Goal: Book appointment/travel/reservation

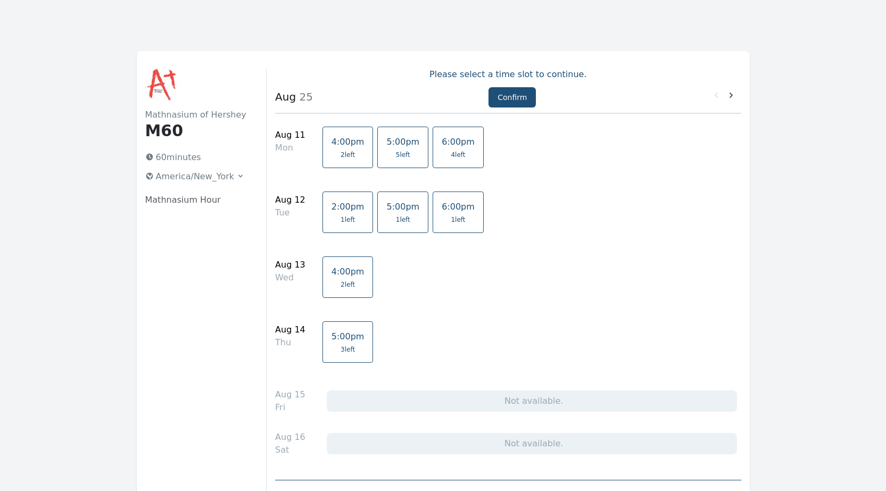
click at [337, 143] on span "4:00pm" at bounding box center [347, 142] width 33 height 10
click at [340, 281] on span "2 left" at bounding box center [347, 284] width 14 height 9
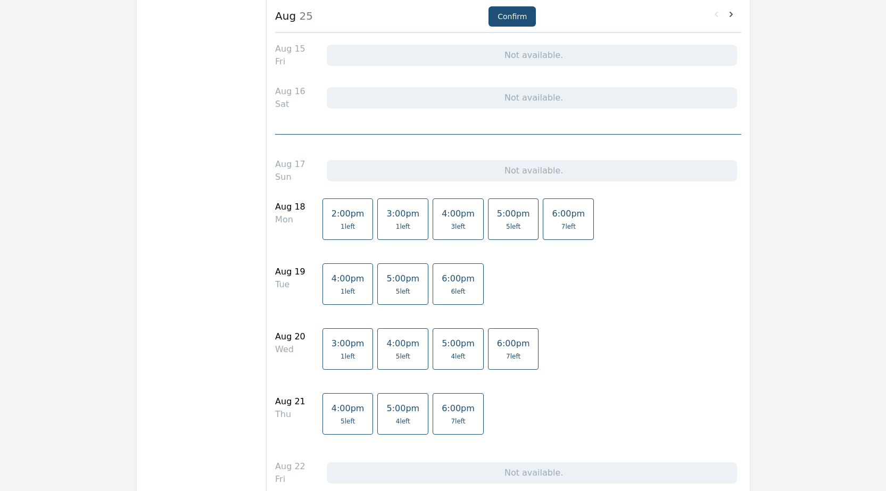
scroll to position [372, 0]
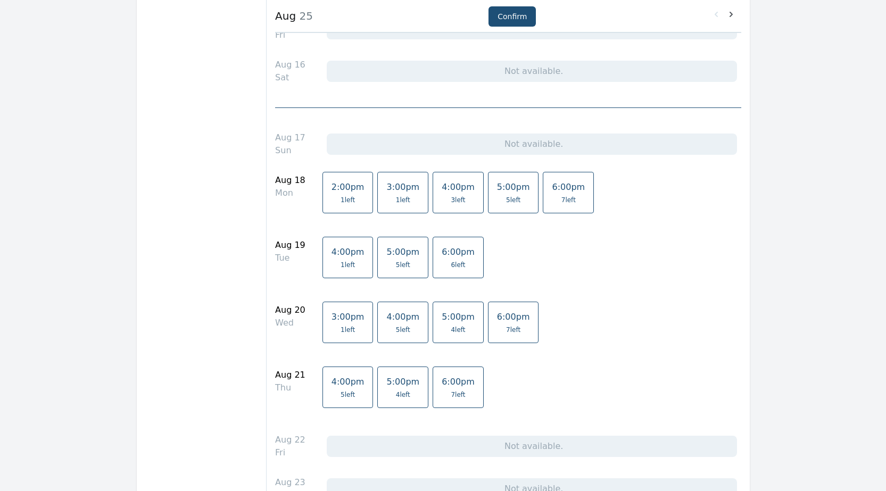
click at [434, 194] on link "4:00pm 3 left" at bounding box center [457, 192] width 51 height 41
click at [396, 327] on span "5 left" at bounding box center [403, 330] width 14 height 9
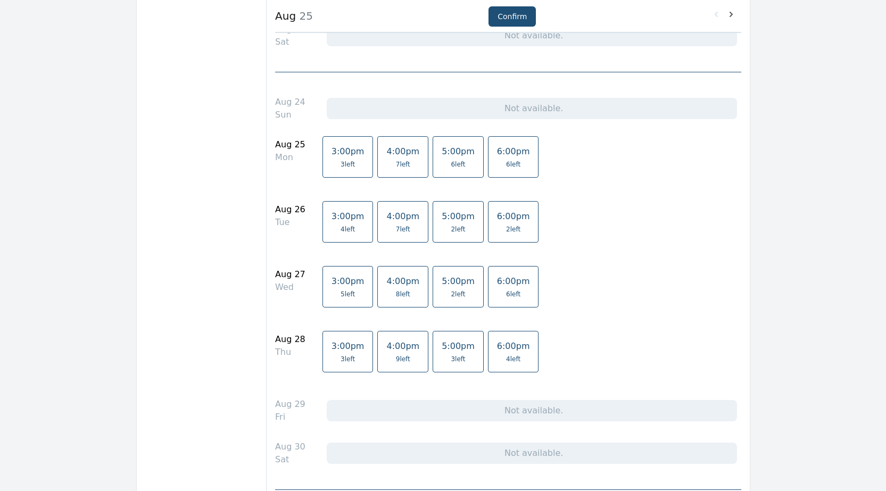
scroll to position [851, 0]
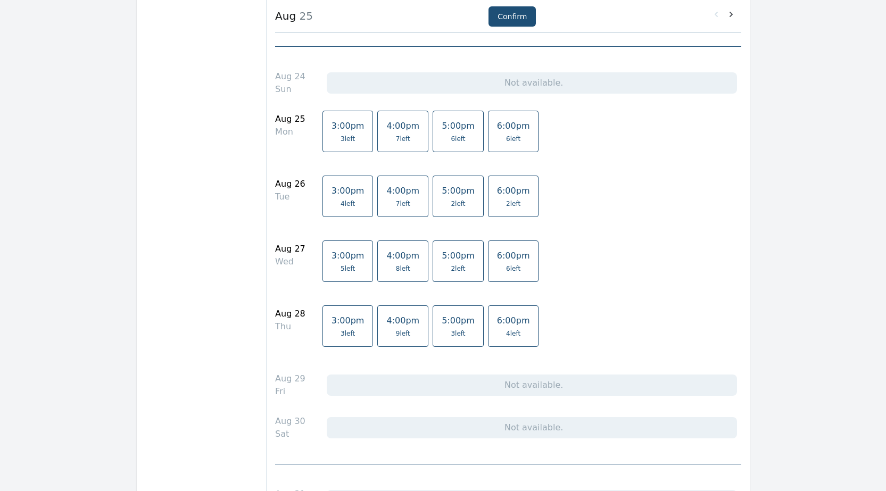
click at [338, 134] on link "3:00pm 3 left" at bounding box center [347, 131] width 51 height 41
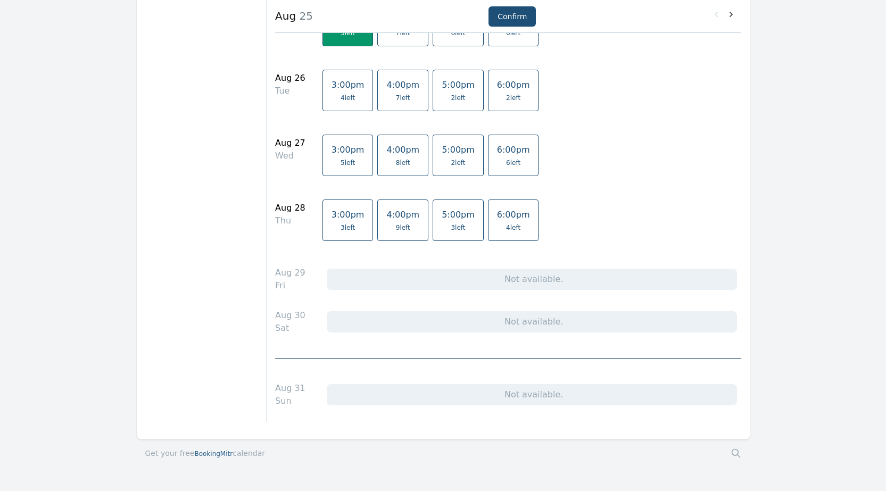
scroll to position [957, 0]
click at [331, 151] on span "3:00pm" at bounding box center [347, 149] width 33 height 10
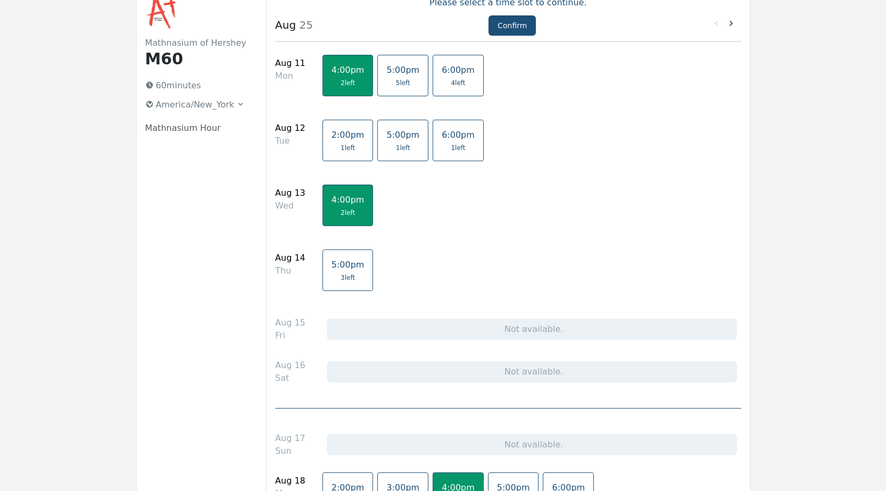
scroll to position [53, 0]
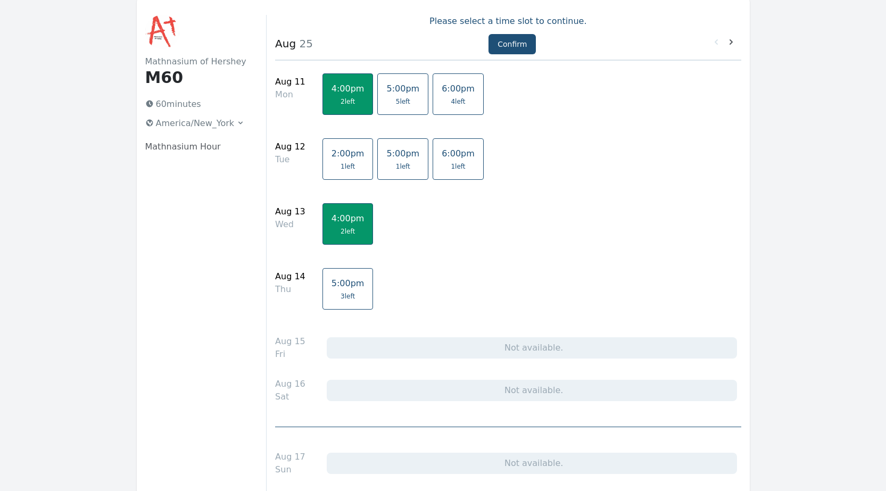
click at [338, 285] on span "5:00pm" at bounding box center [347, 283] width 33 height 10
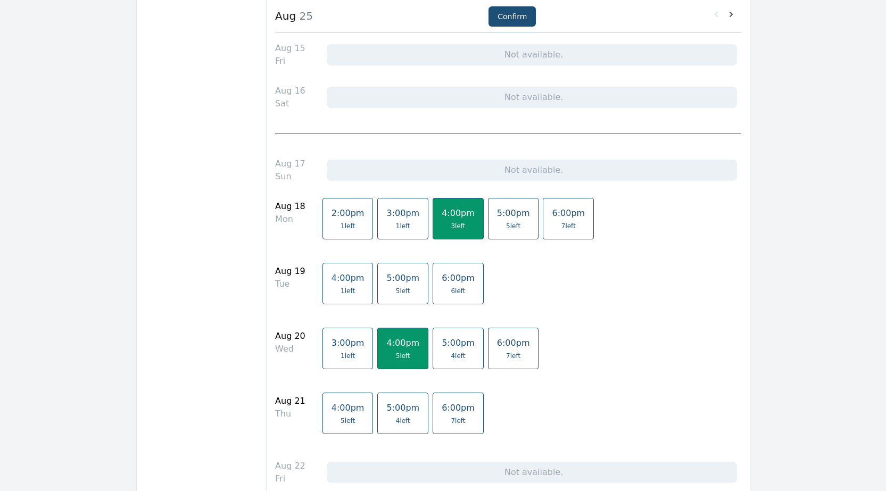
scroll to position [426, 0]
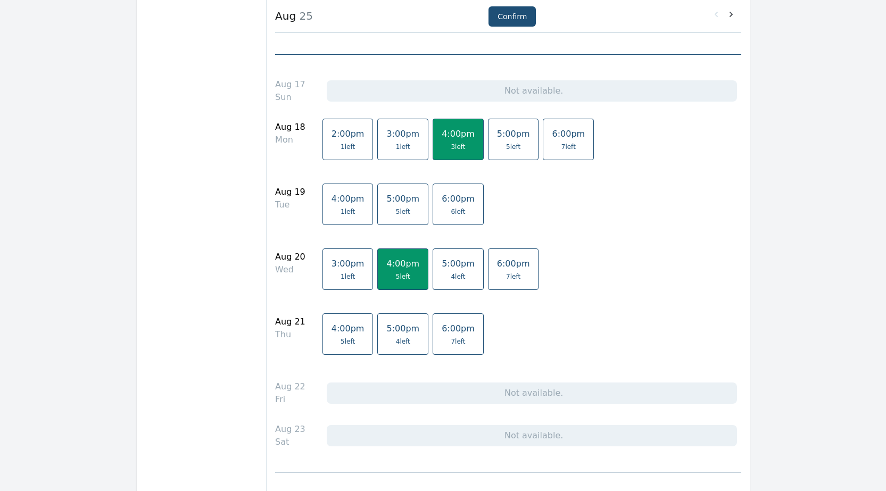
click at [341, 331] on span "4:00pm" at bounding box center [347, 328] width 33 height 10
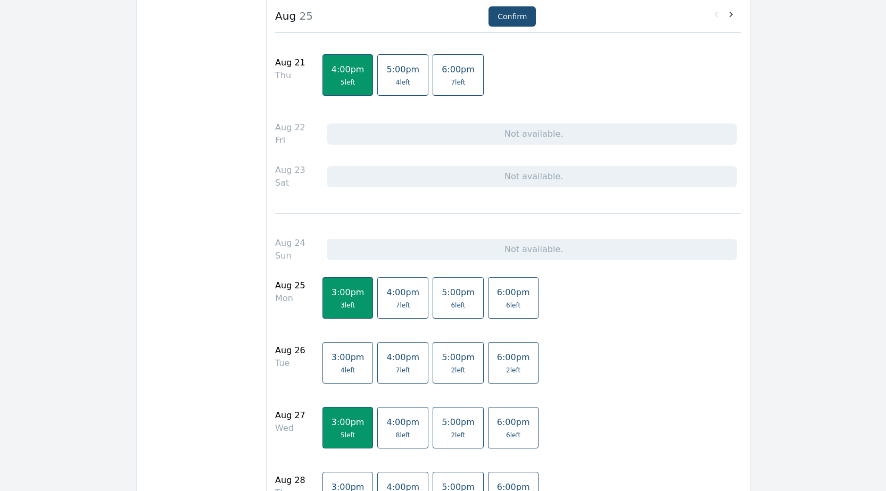
scroll to position [692, 0]
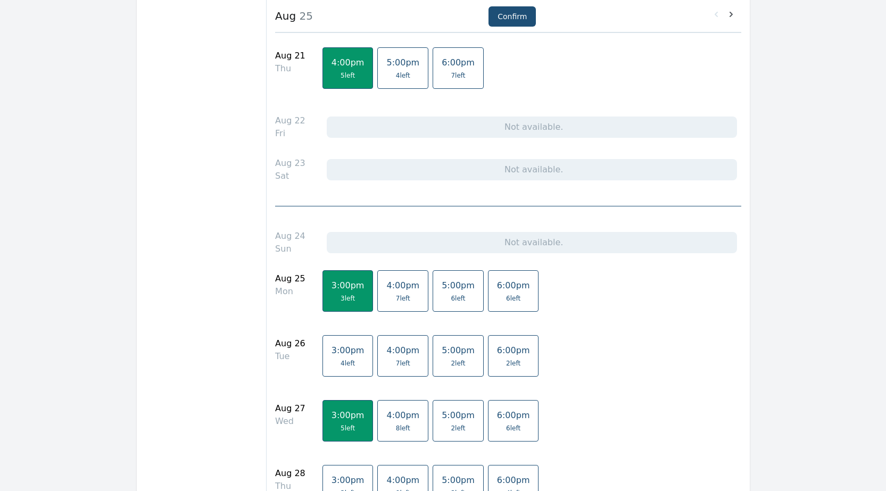
click at [335, 355] on span "3:00pm" at bounding box center [347, 350] width 33 height 10
click at [340, 359] on span "4 left" at bounding box center [347, 363] width 14 height 9
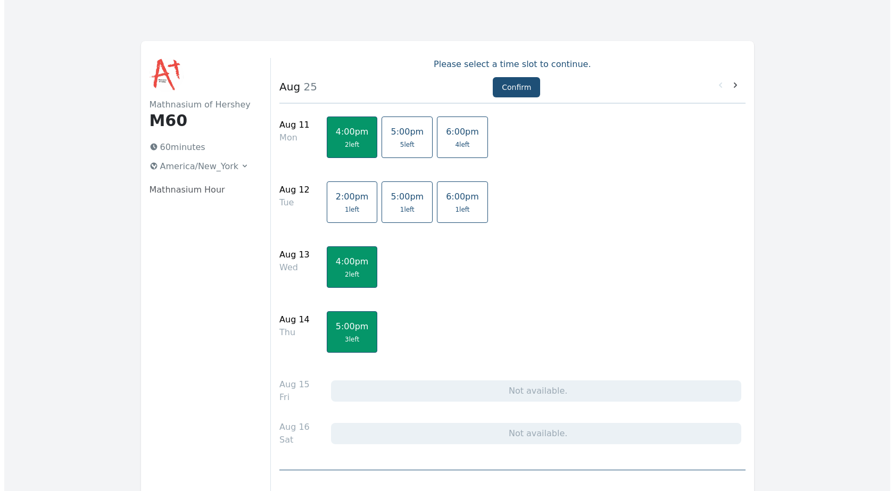
scroll to position [0, 0]
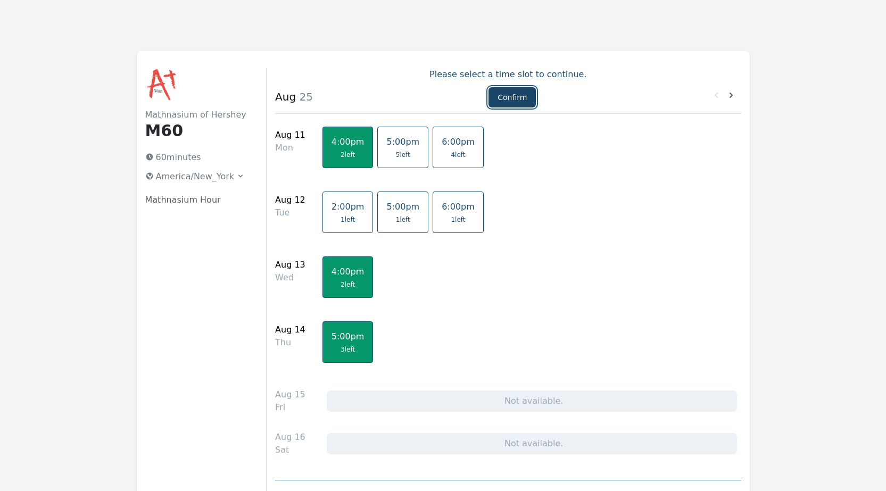
click at [513, 97] on button "Confirm" at bounding box center [511, 97] width 47 height 20
